Goal: Find specific page/section: Find specific page/section

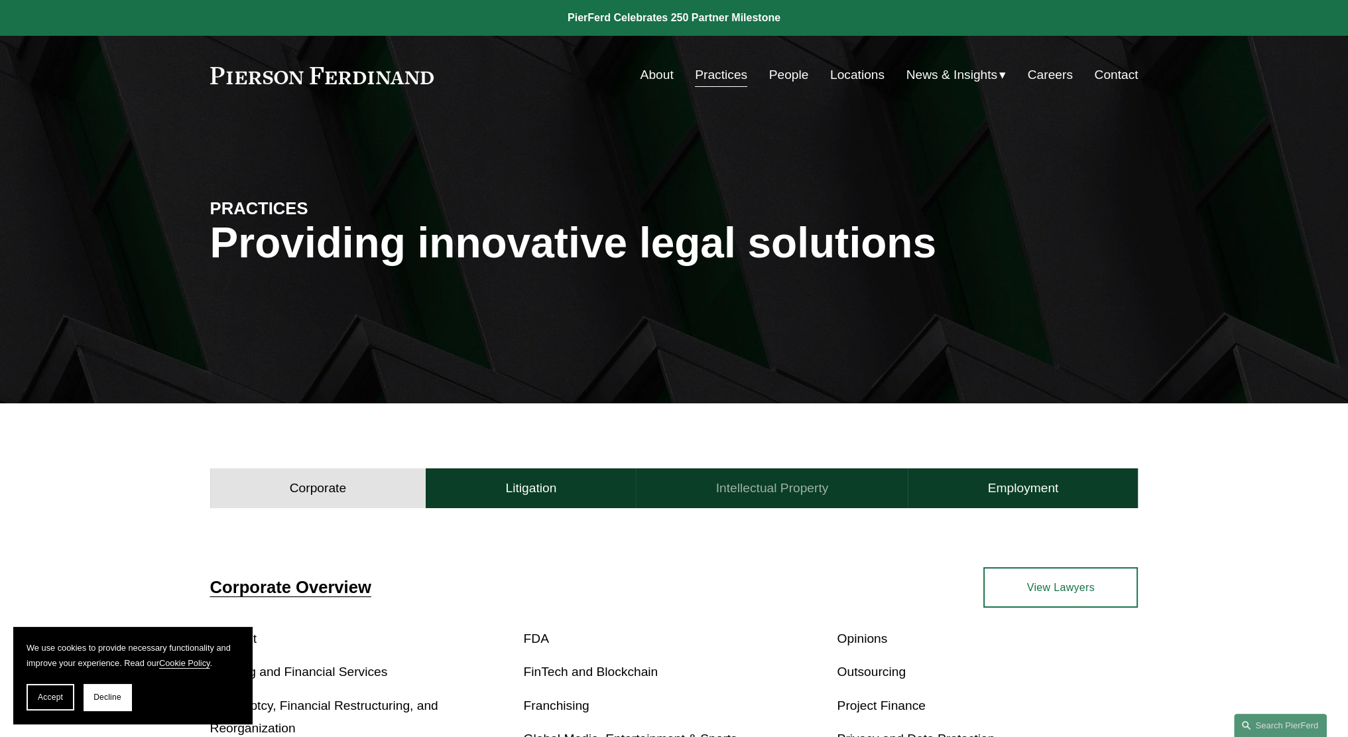
click at [753, 483] on h4 "Intellectual Property" at bounding box center [772, 488] width 113 height 16
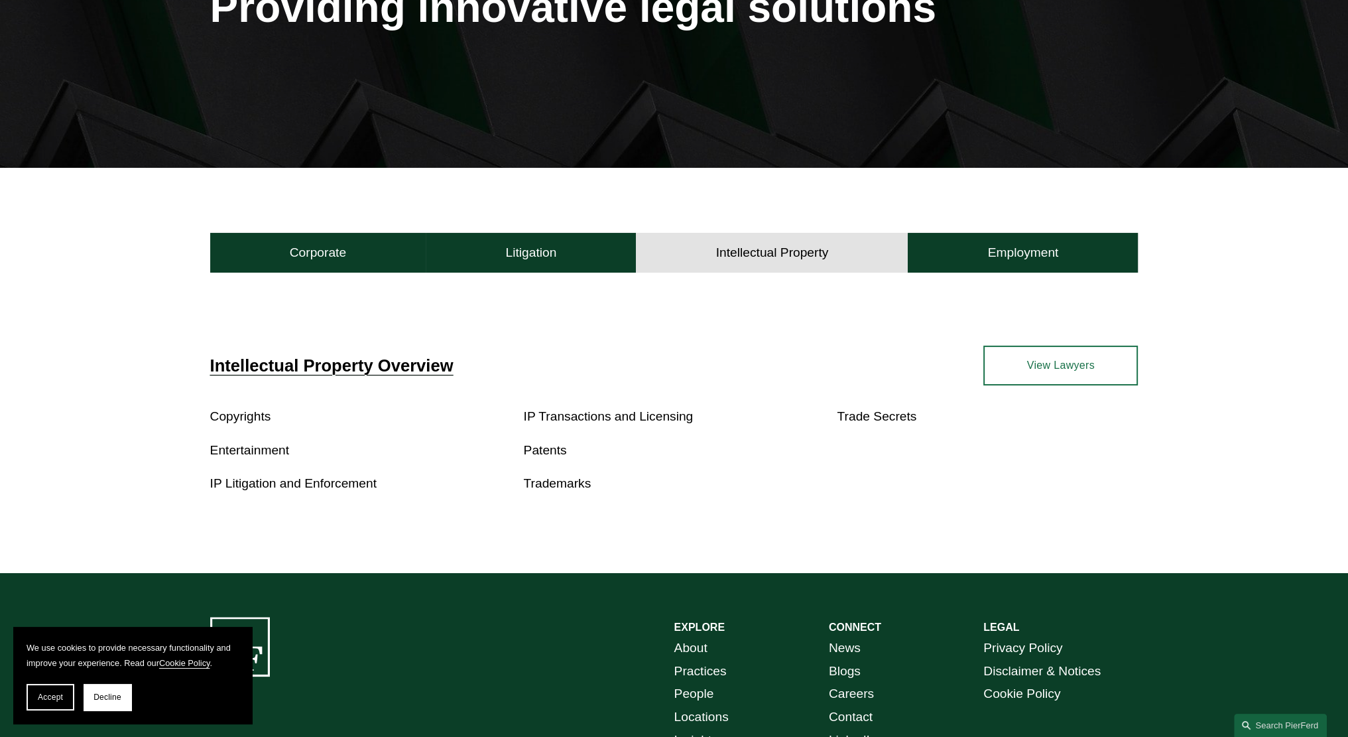
scroll to position [265, 0]
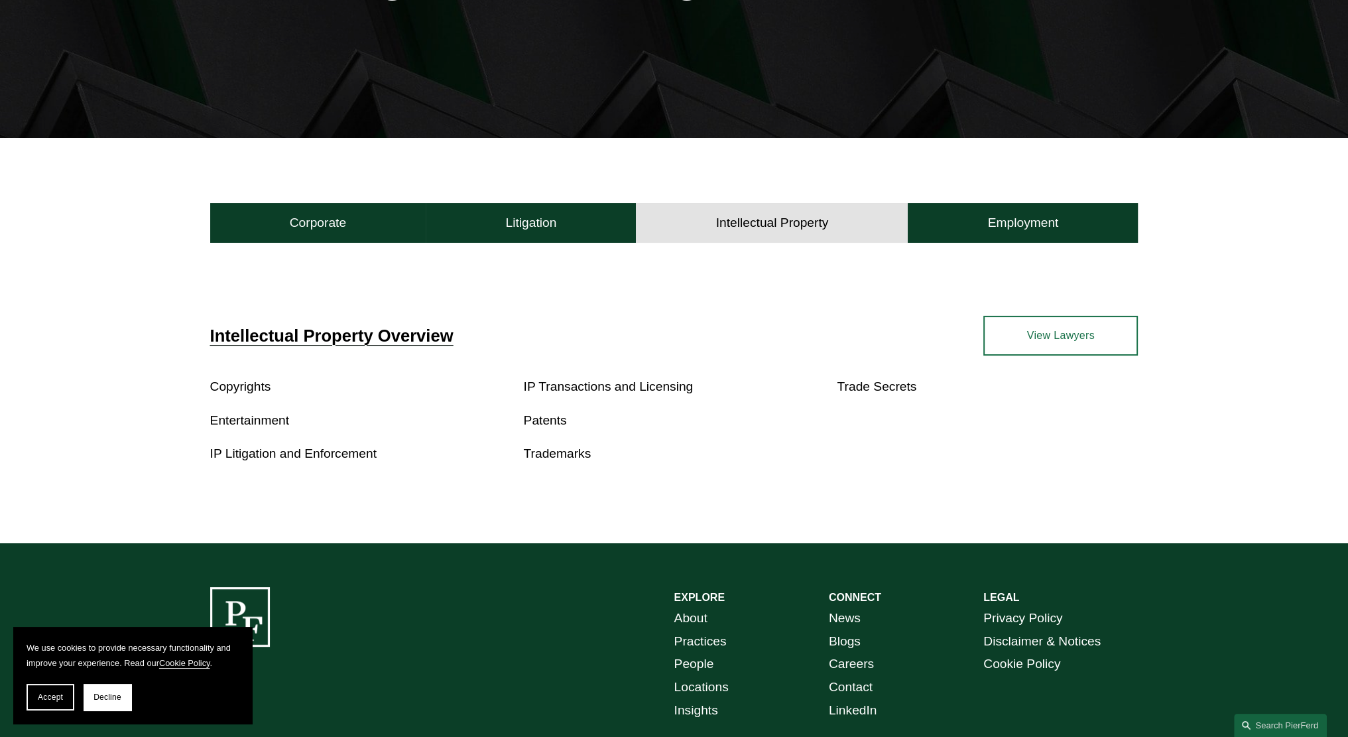
click at [1103, 328] on link "View Lawyers" at bounding box center [1060, 336] width 155 height 40
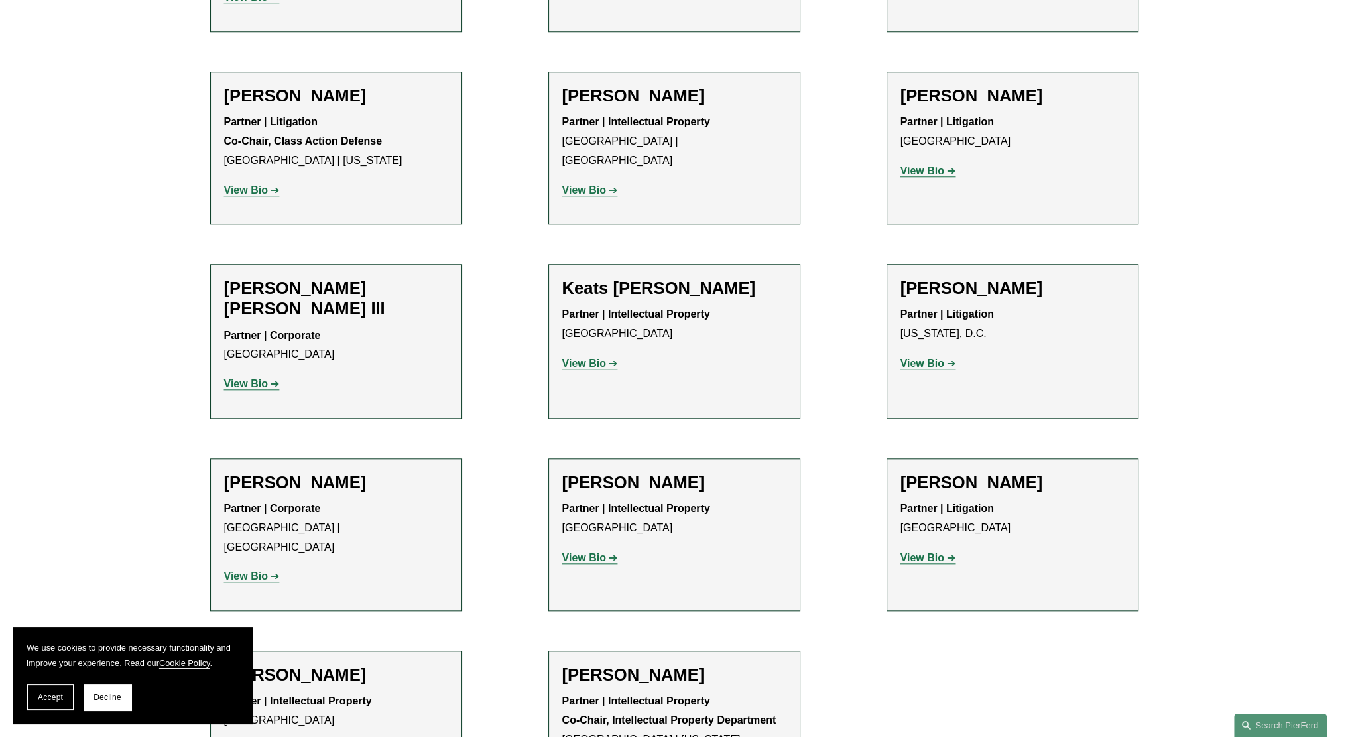
scroll to position [1658, 0]
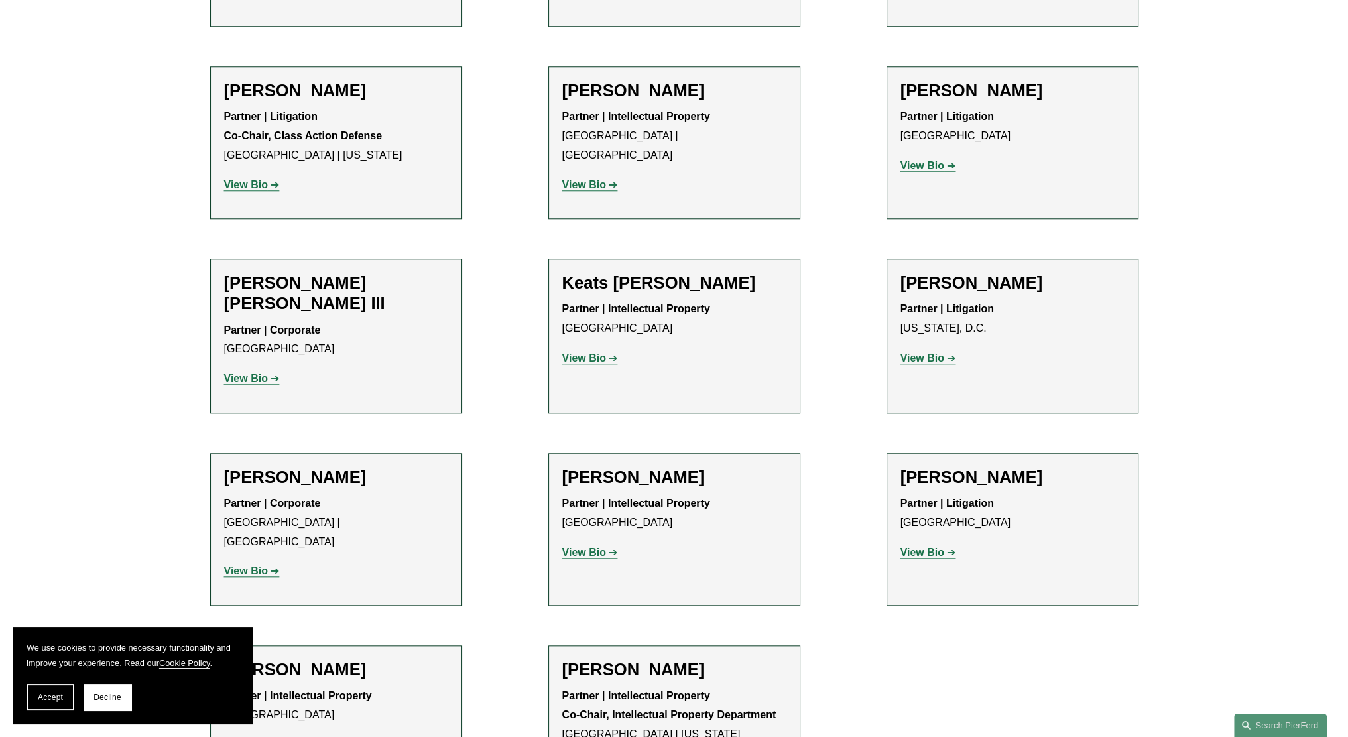
click at [586, 179] on strong "View Bio" at bounding box center [584, 184] width 44 height 11
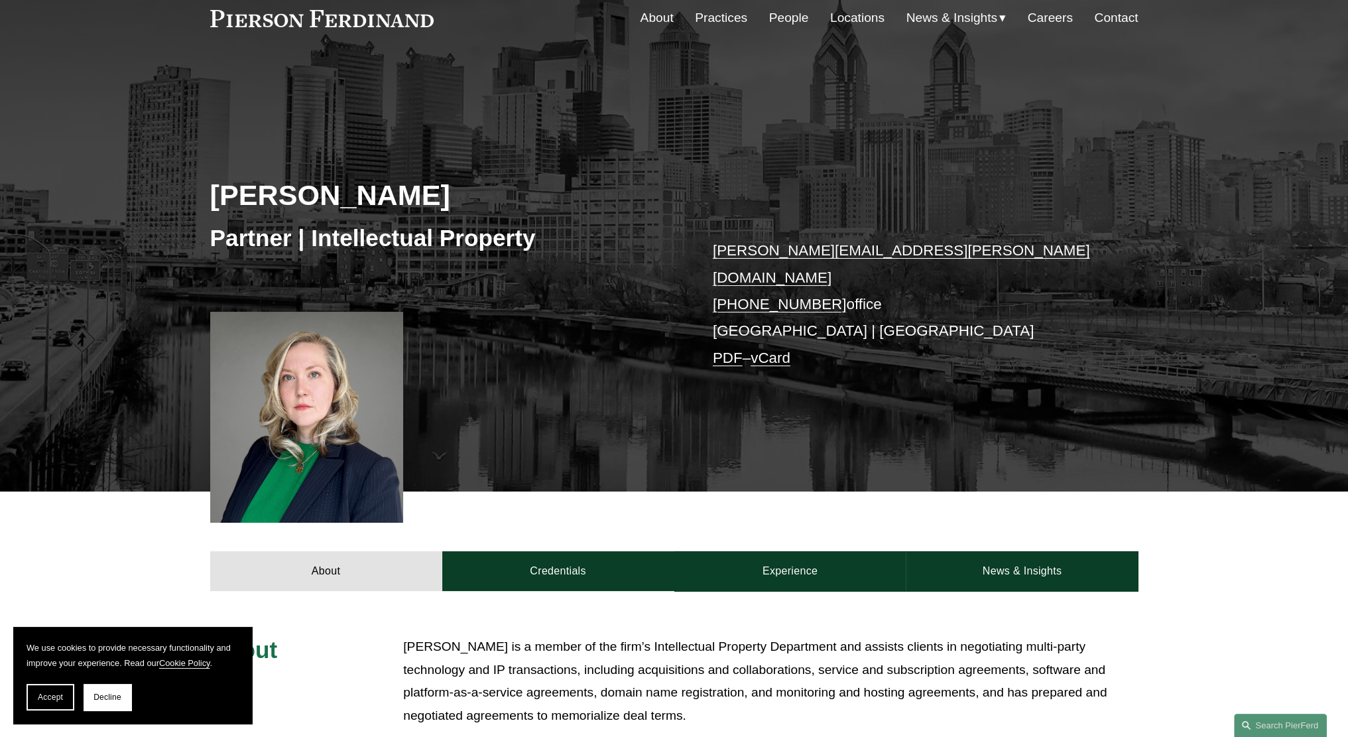
scroll to position [38, 0]
